Goal: Information Seeking & Learning: Learn about a topic

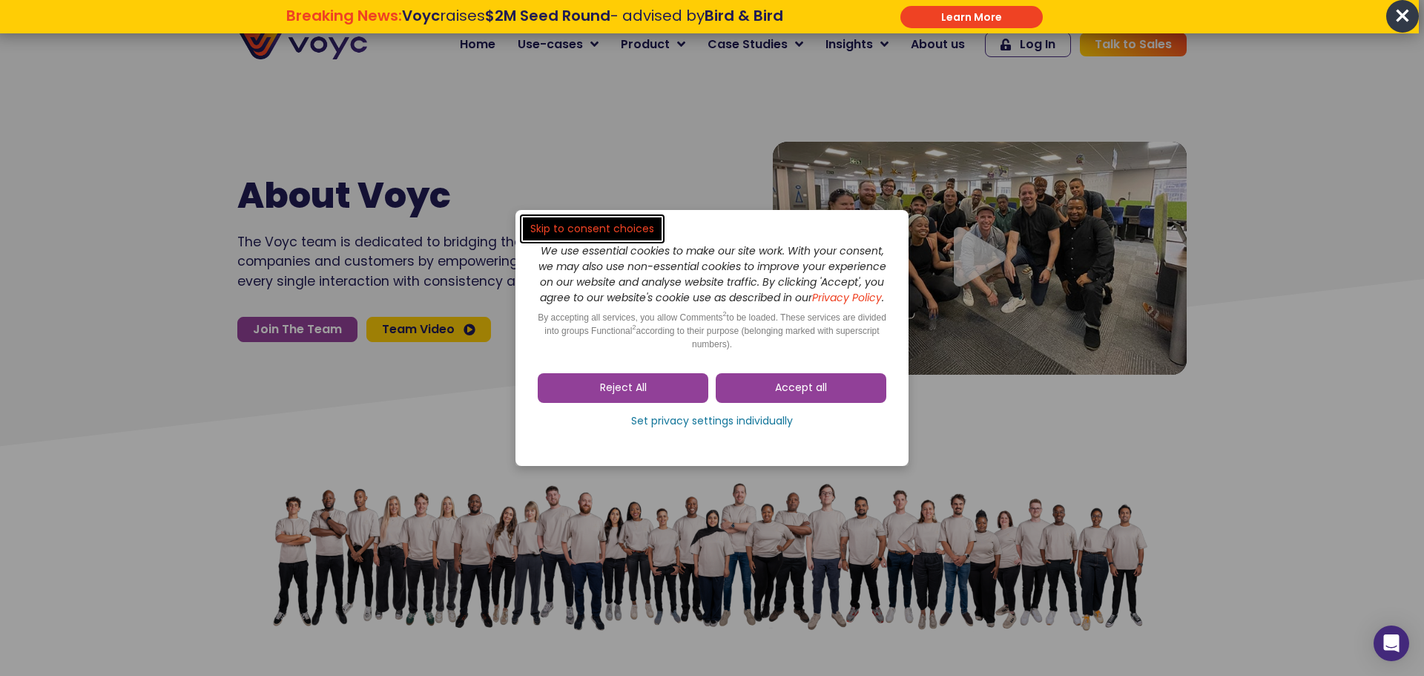
click at [824, 395] on span "Accept all" at bounding box center [801, 388] width 52 height 15
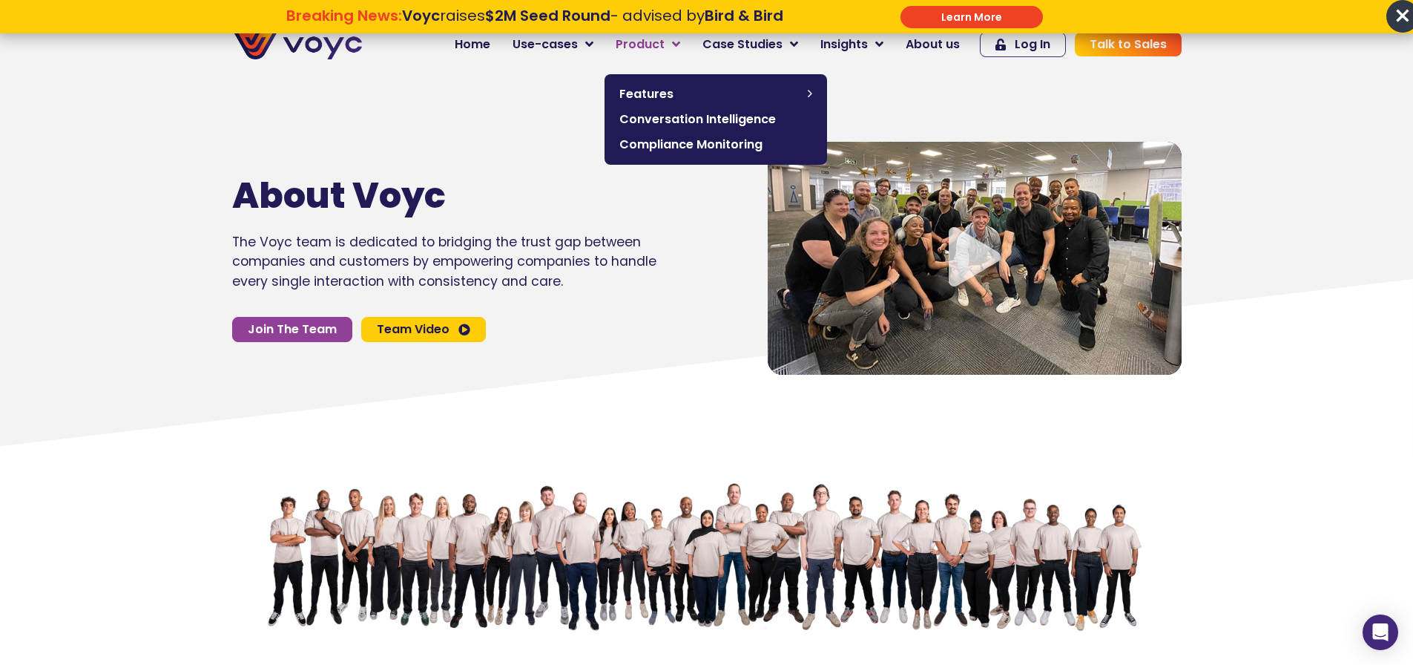
click at [664, 42] on span "Product" at bounding box center [640, 45] width 49 height 18
click at [684, 116] on span "Conversation Intelligence" at bounding box center [715, 120] width 193 height 18
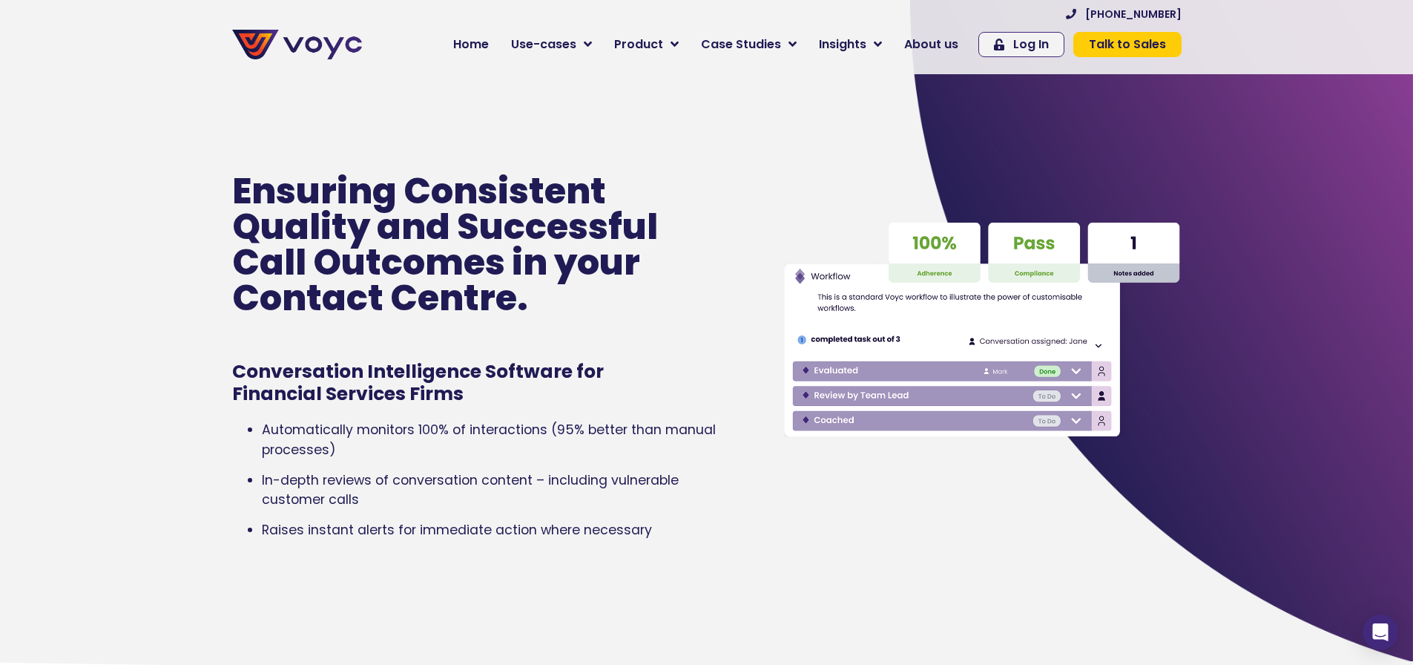
click at [288, 36] on img at bounding box center [297, 45] width 130 height 30
